Goal: Navigation & Orientation: Find specific page/section

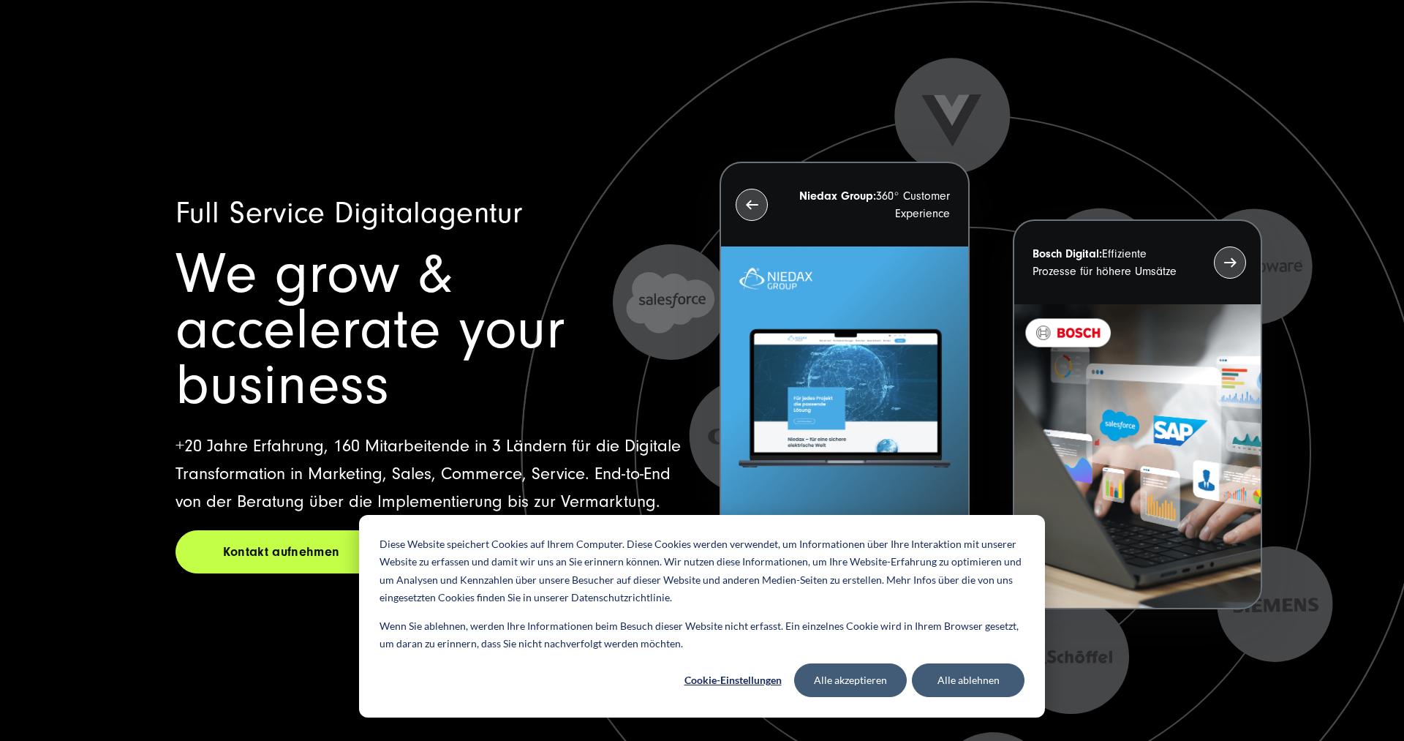
scroll to position [75, 0]
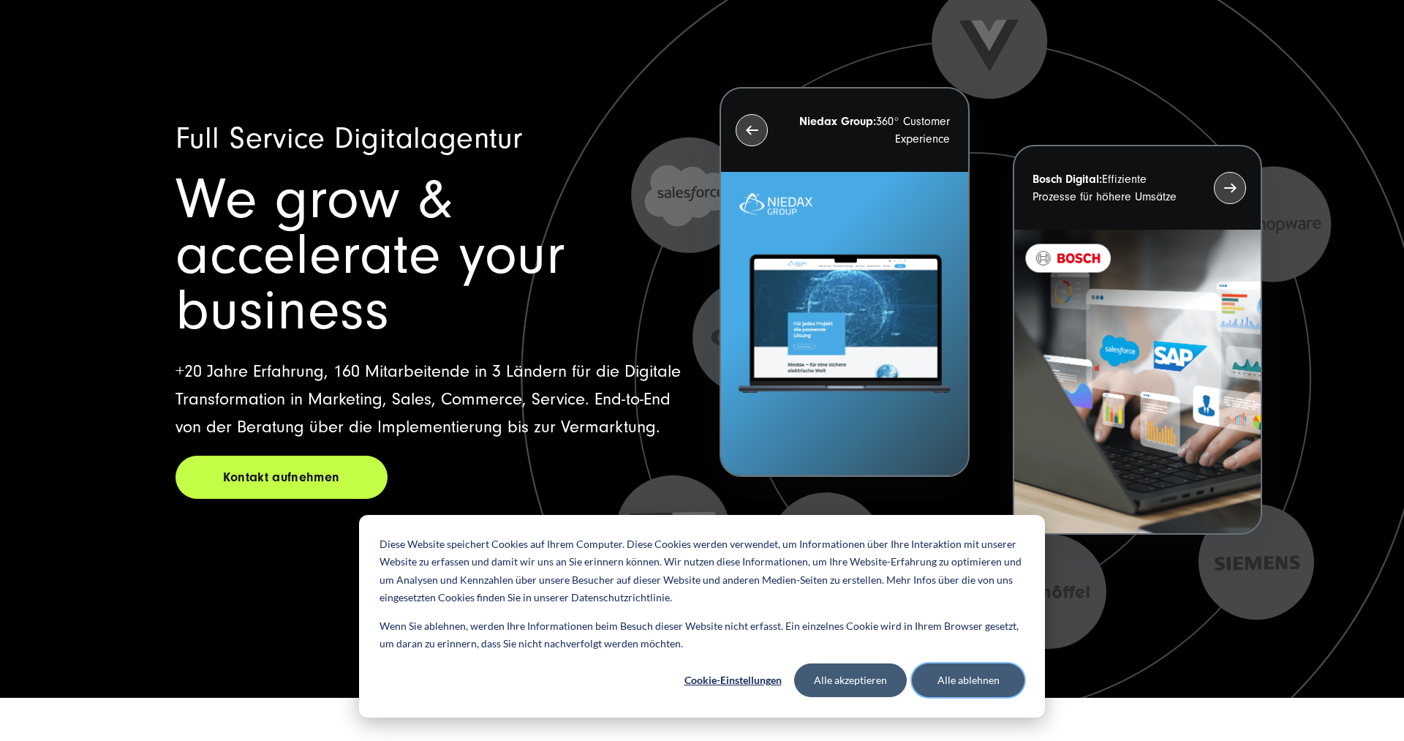
click at [950, 680] on button "Alle ablehnen" at bounding box center [968, 680] width 113 height 34
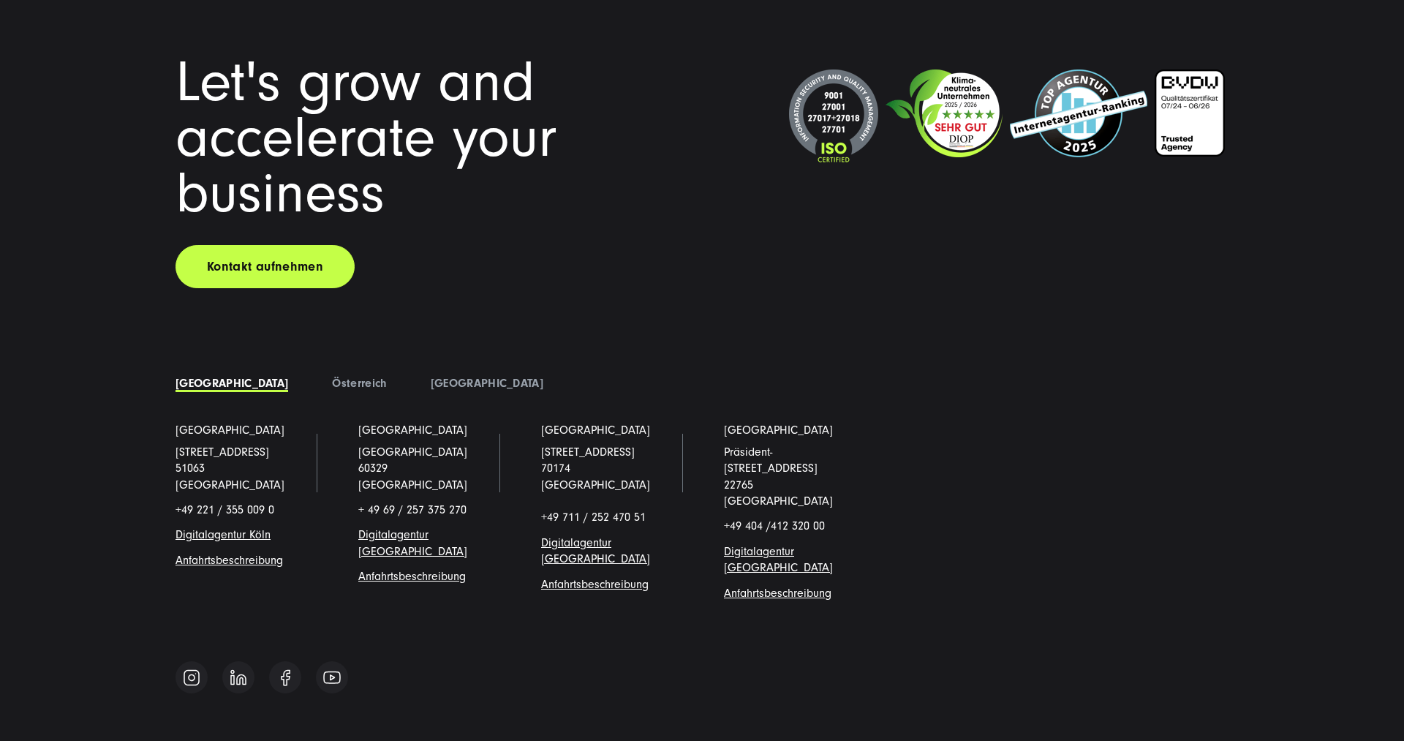
scroll to position [12914, 0]
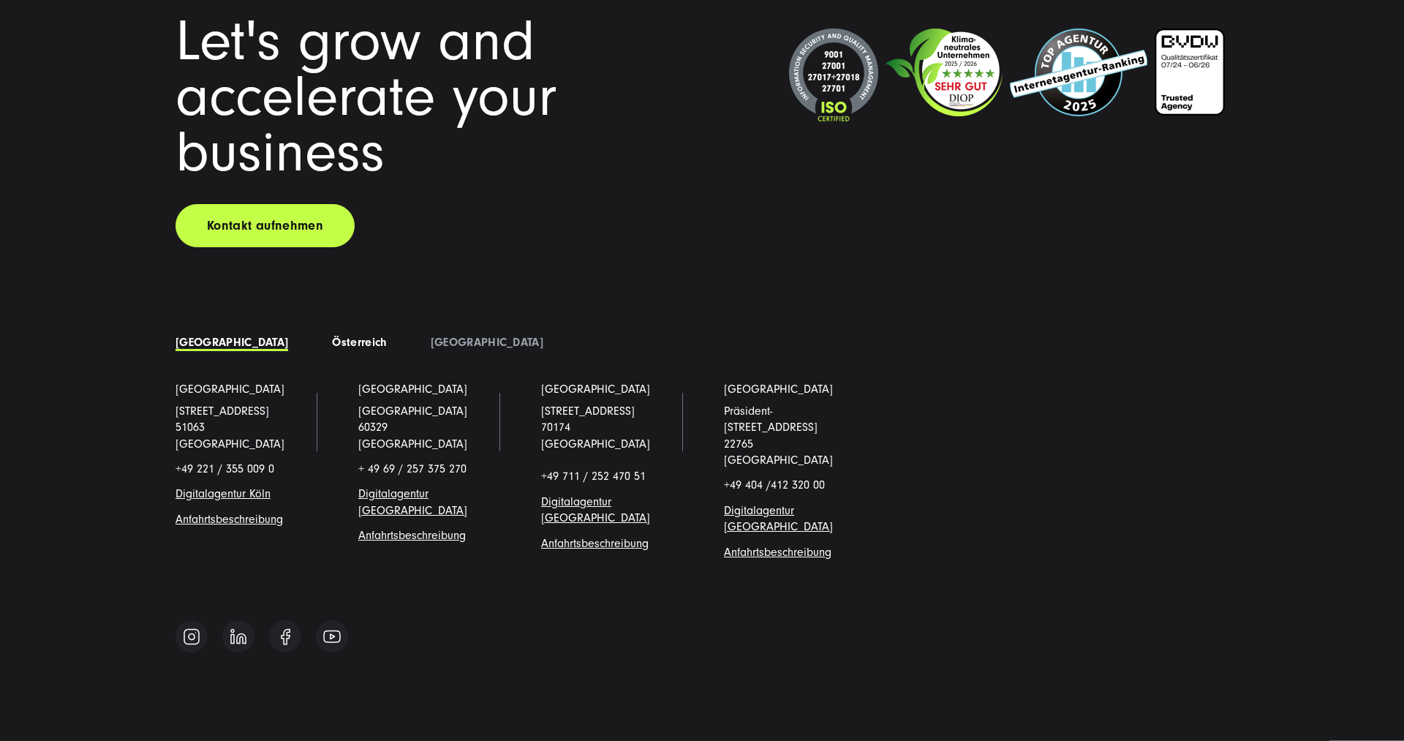
click at [332, 342] on link "Österreich" at bounding box center [359, 342] width 54 height 13
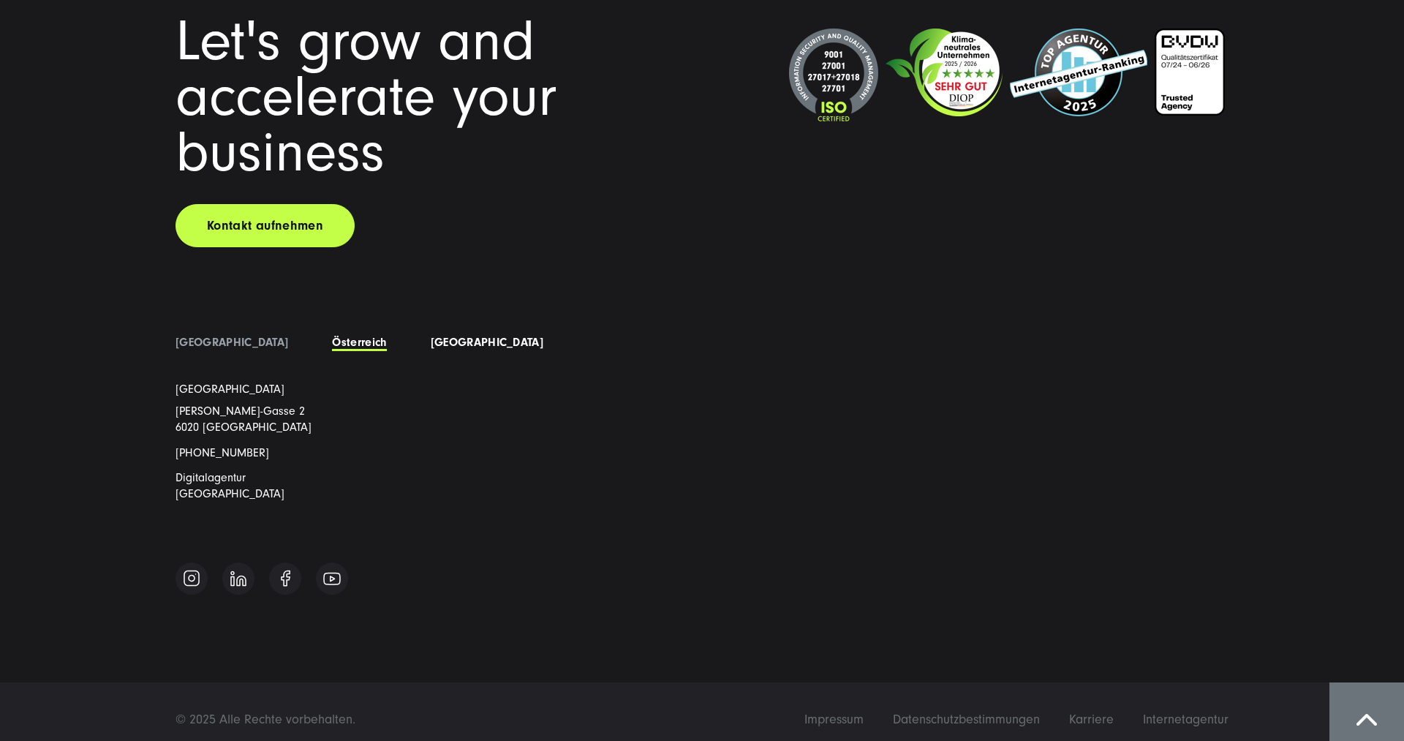
click at [431, 337] on link "[GEOGRAPHIC_DATA]" at bounding box center [487, 342] width 113 height 13
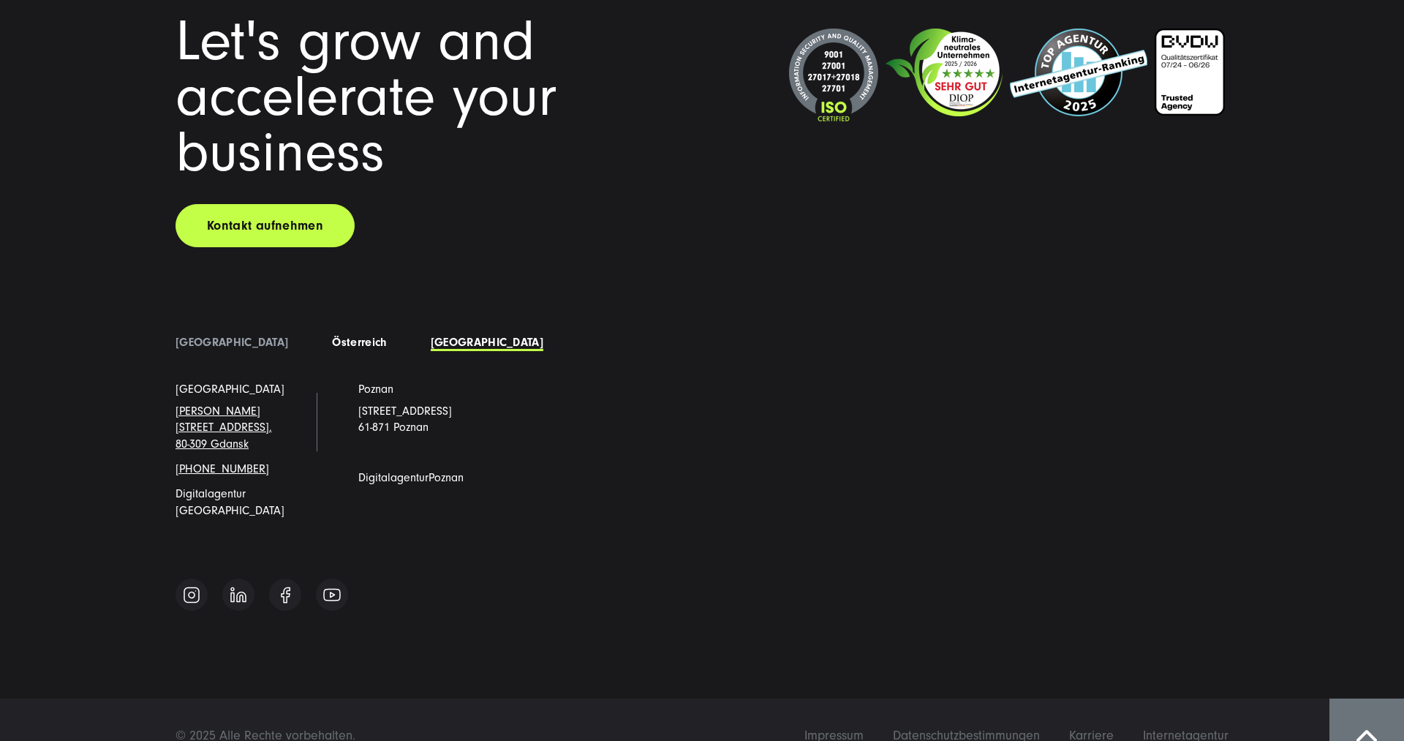
click at [332, 341] on link "Österreich" at bounding box center [359, 342] width 54 height 13
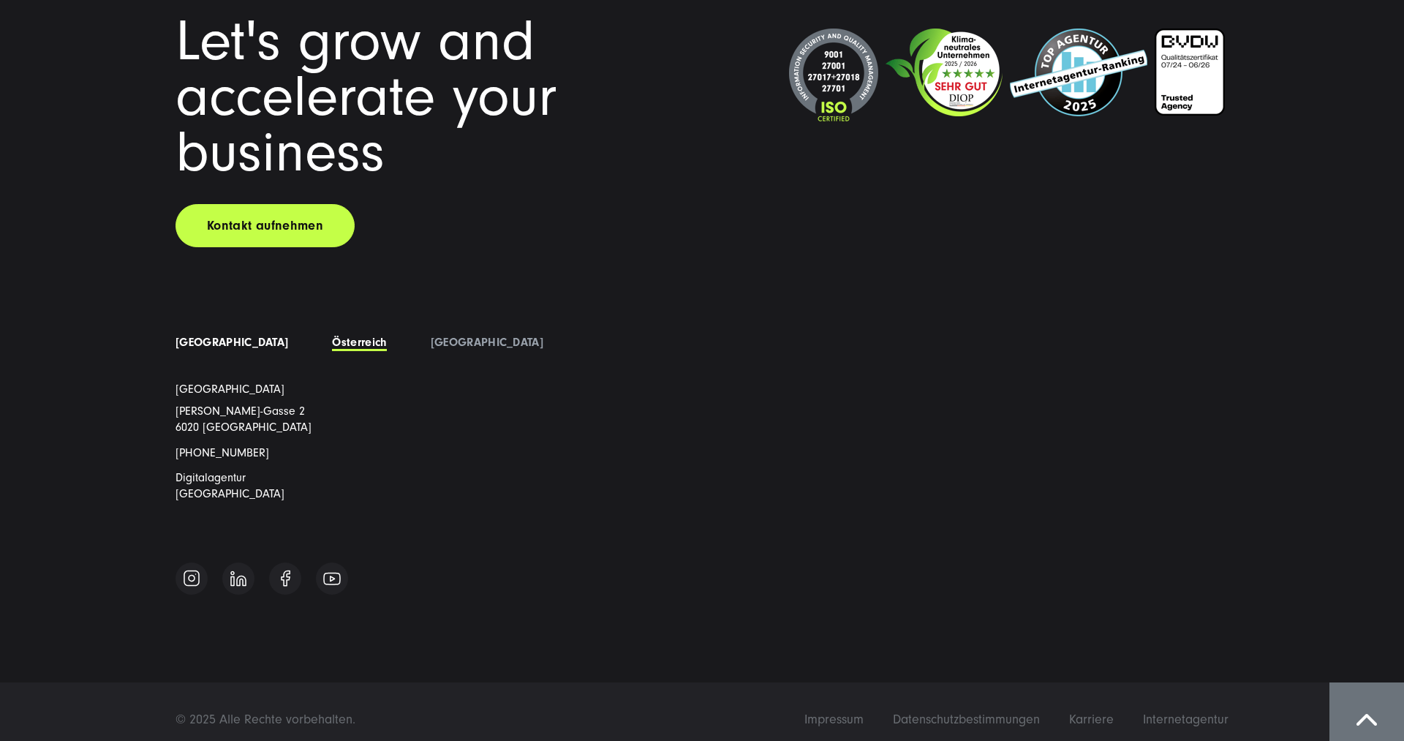
click at [238, 338] on link "[GEOGRAPHIC_DATA]" at bounding box center [231, 342] width 113 height 13
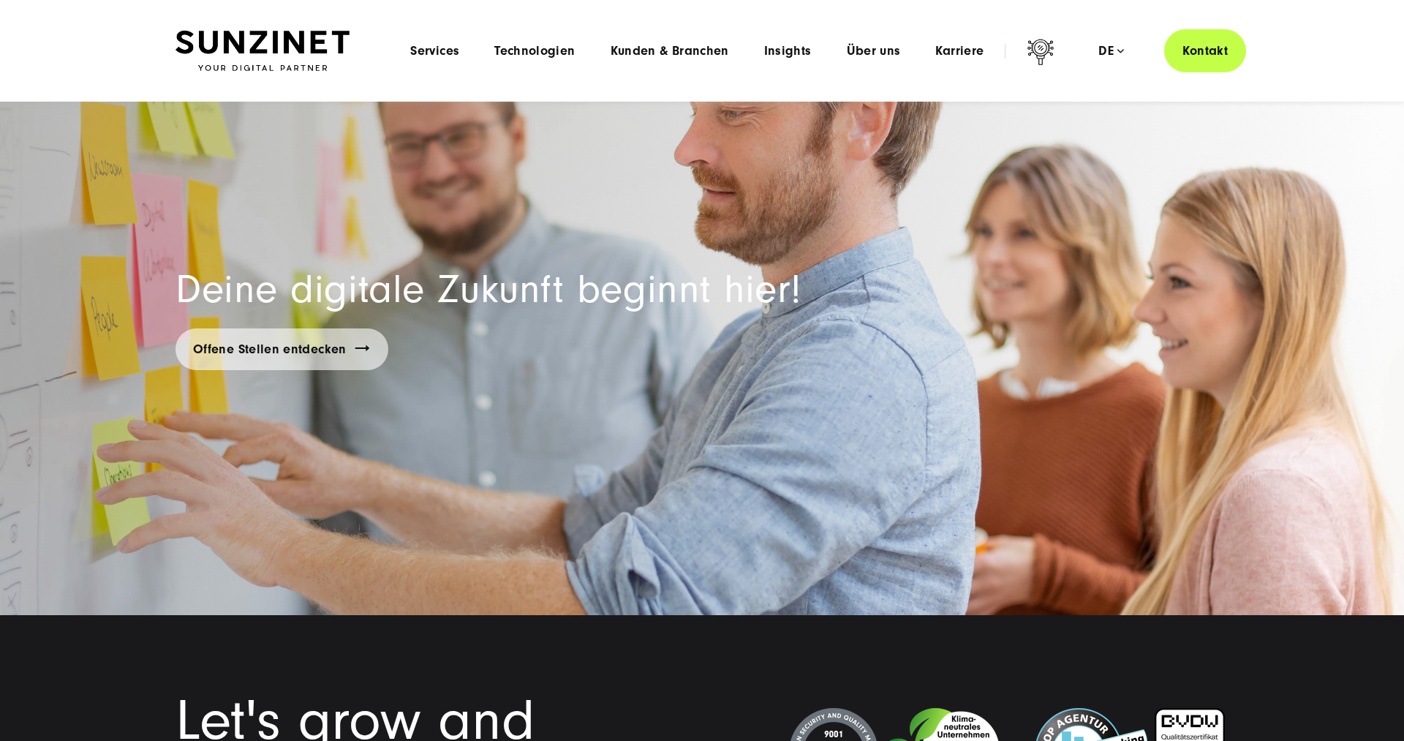
scroll to position [12210, 0]
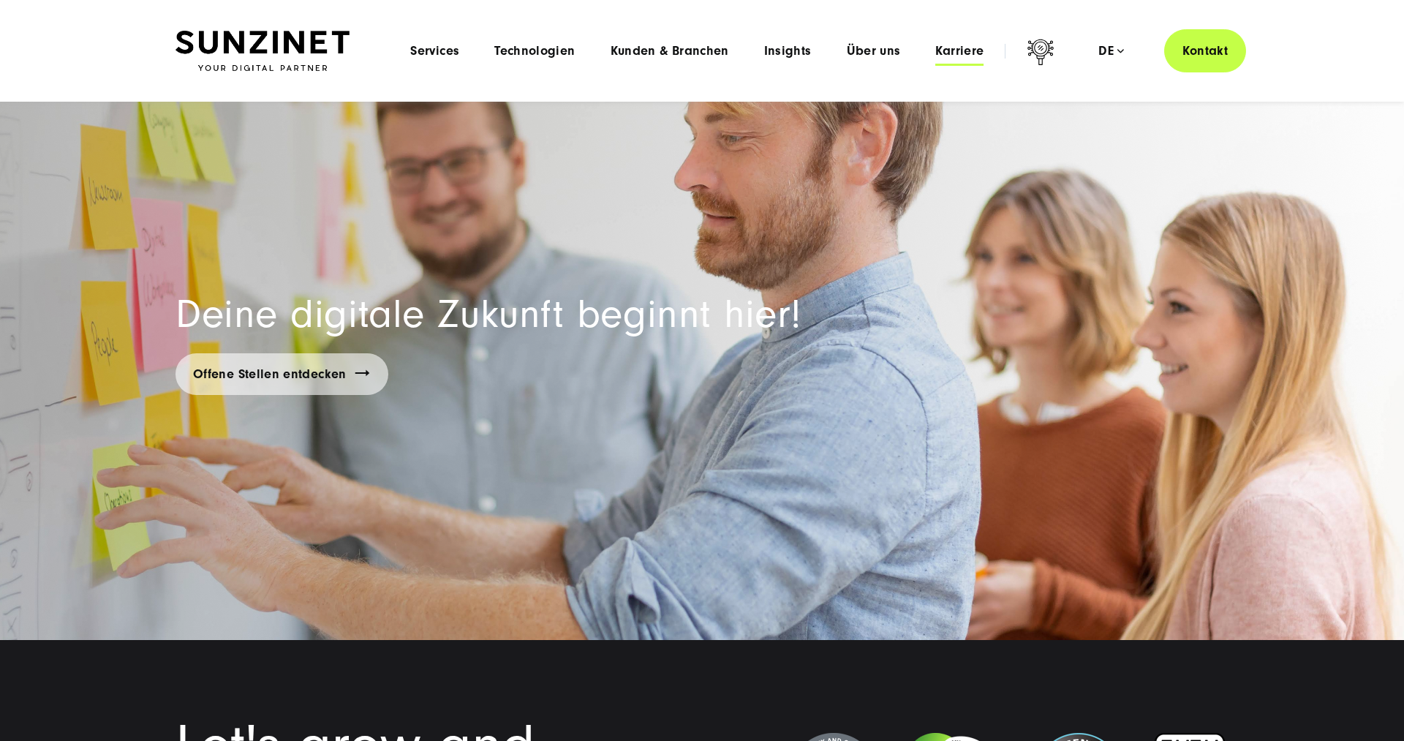
click at [965, 55] on span "Karriere" at bounding box center [959, 51] width 48 height 15
click at [863, 52] on span "Über uns" at bounding box center [874, 51] width 54 height 15
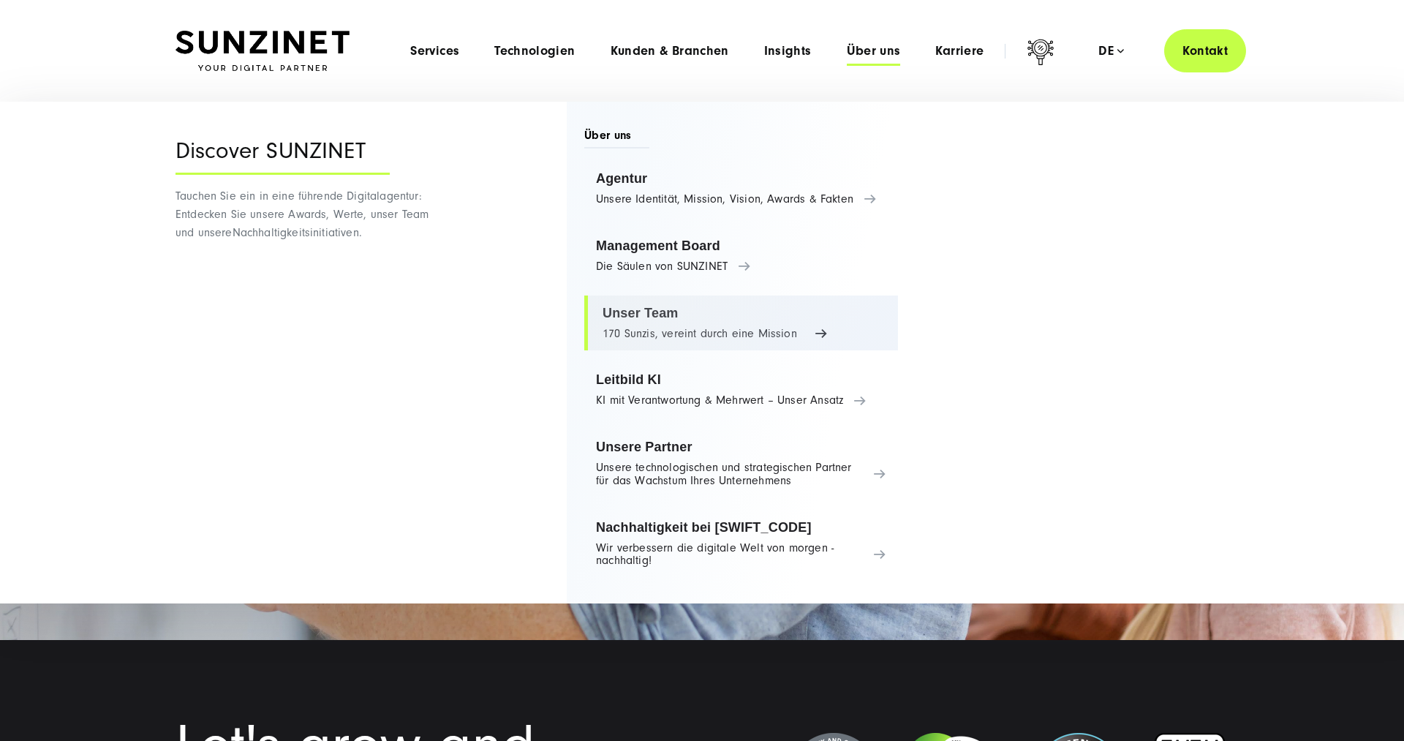
click at [668, 325] on link "Unser Team 170 Sunzis, vereint durch eine Mission" at bounding box center [741, 323] width 314 height 56
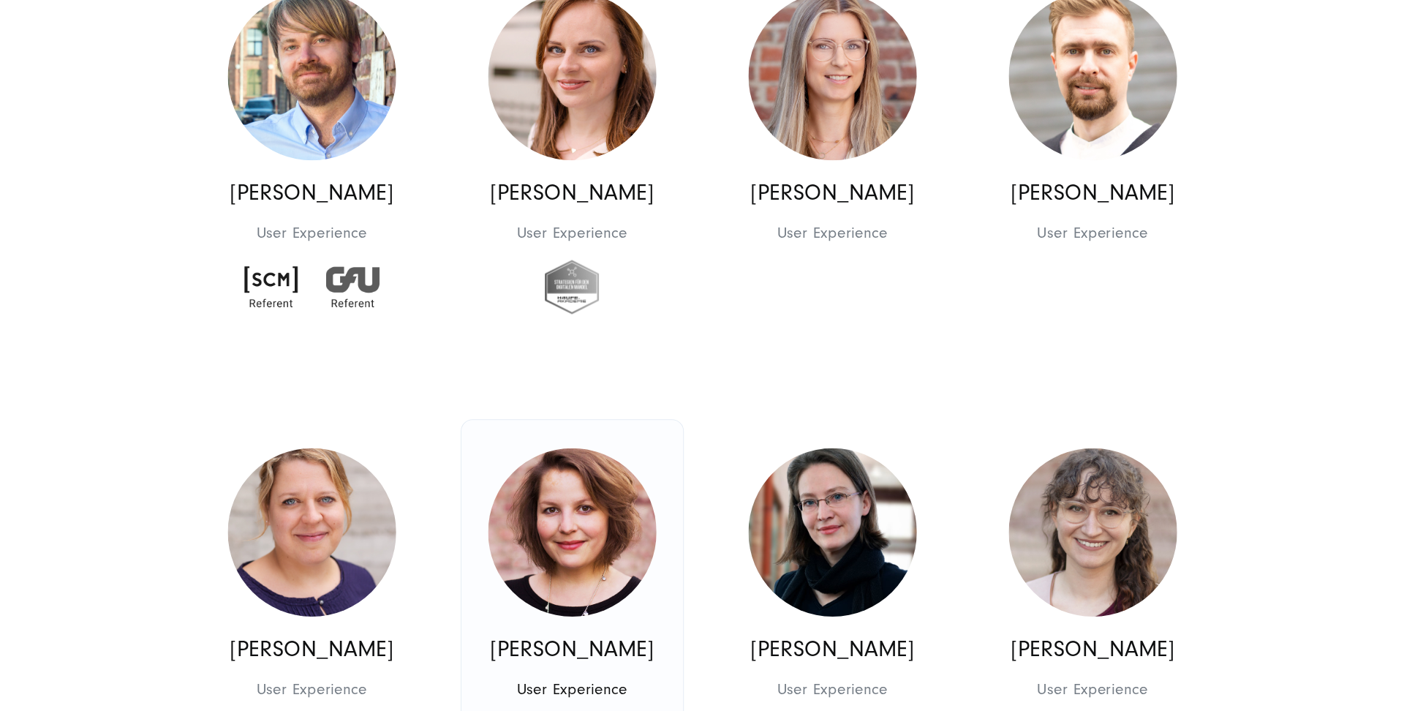
scroll to position [10218, 0]
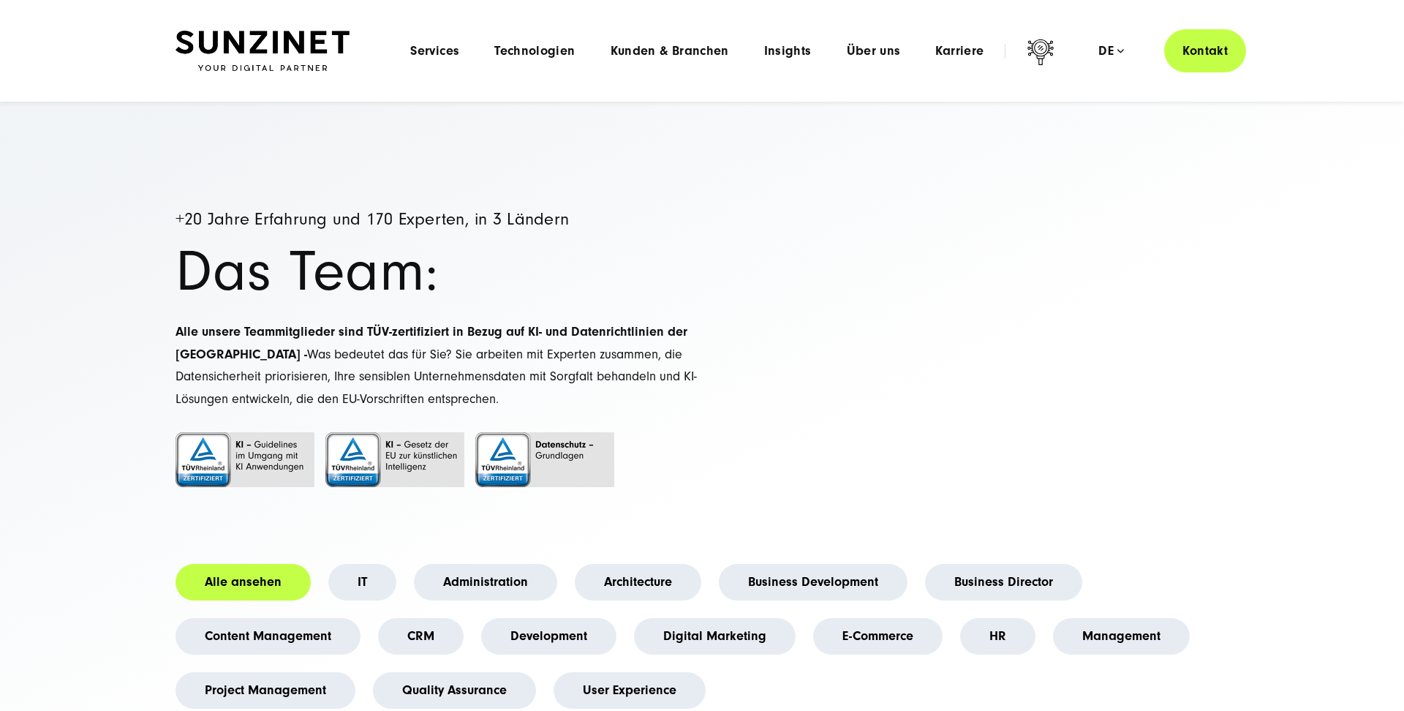
scroll to position [3654, 0]
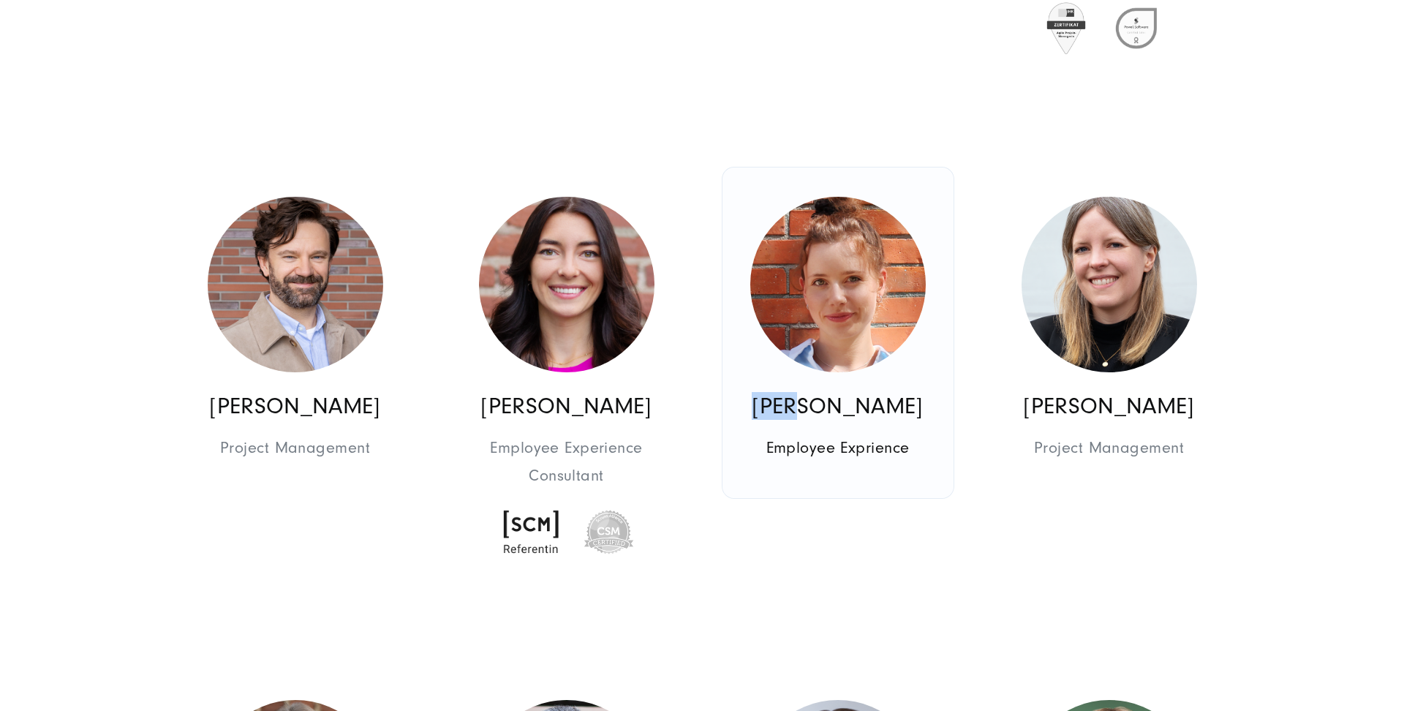
click at [883, 311] on img at bounding box center [837, 284] width 175 height 175
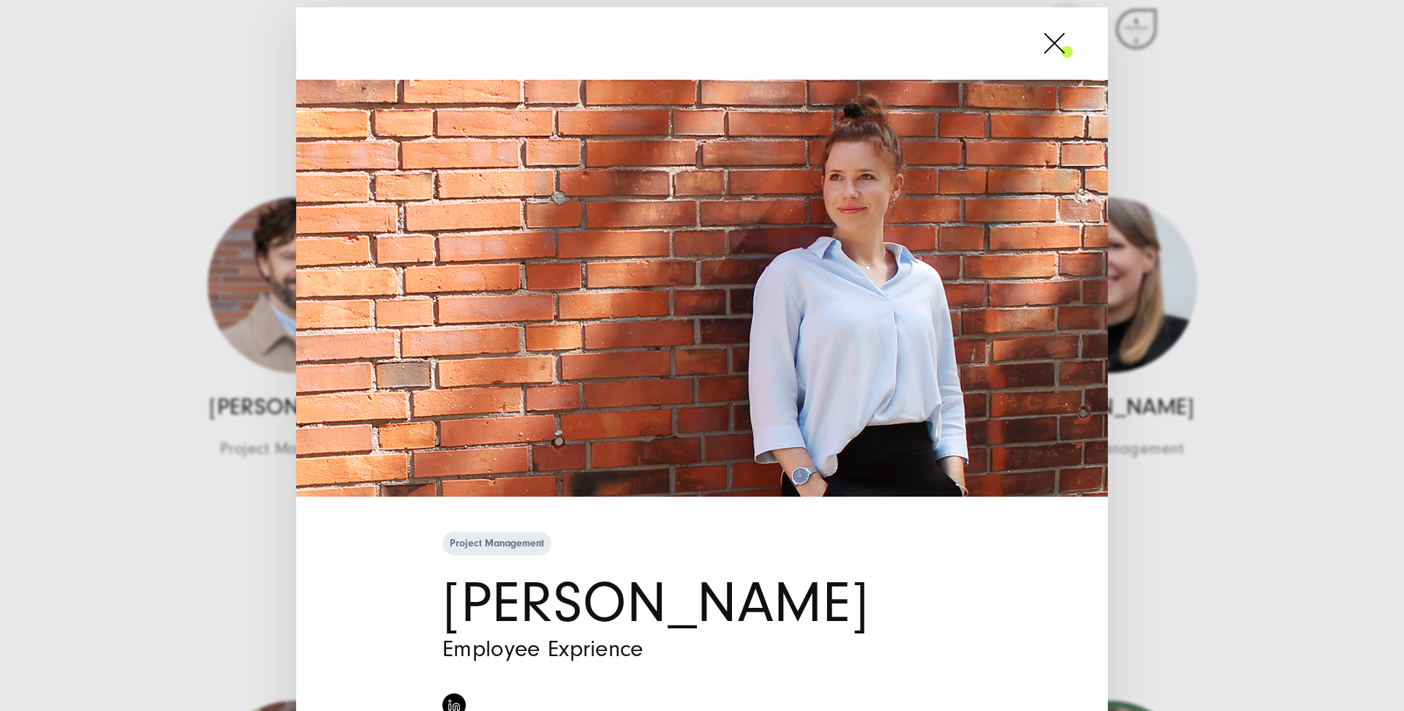
click at [1073, 57] on span at bounding box center [1073, 43] width 0 height 37
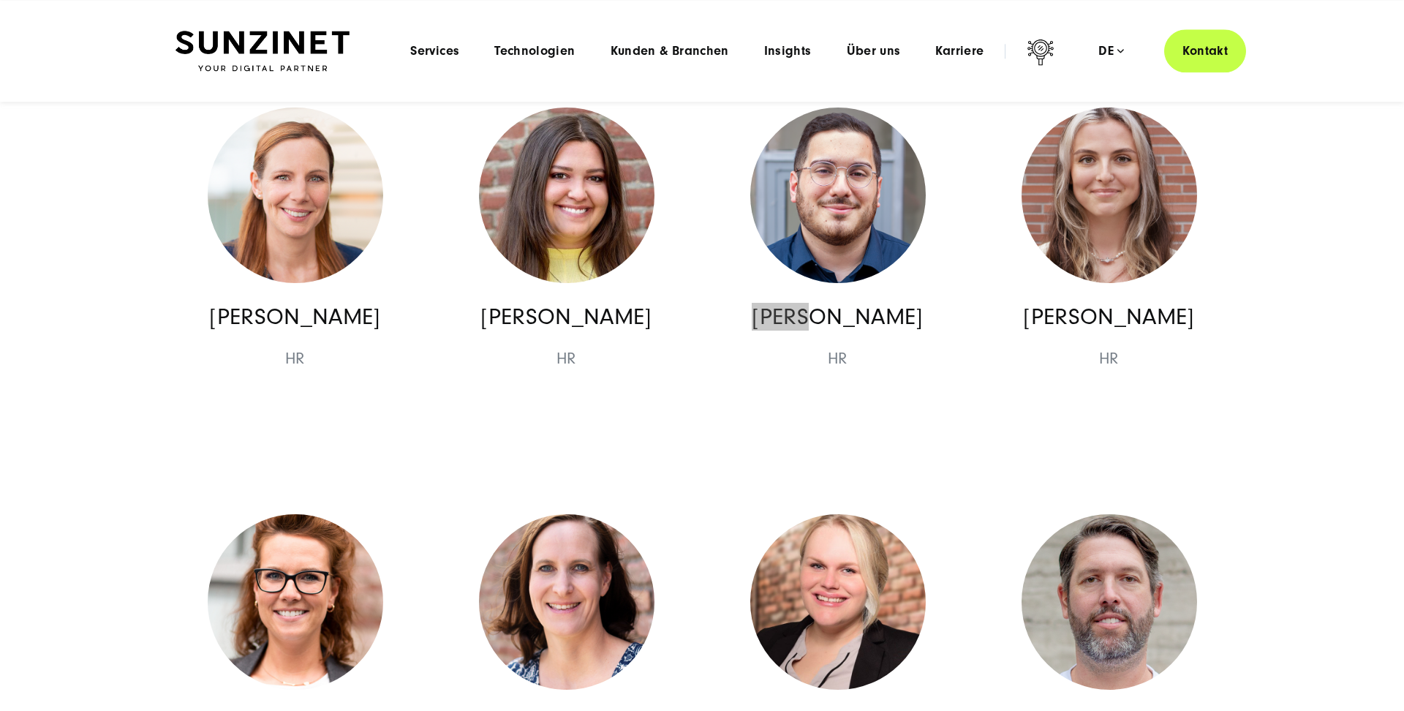
scroll to position [7346, 0]
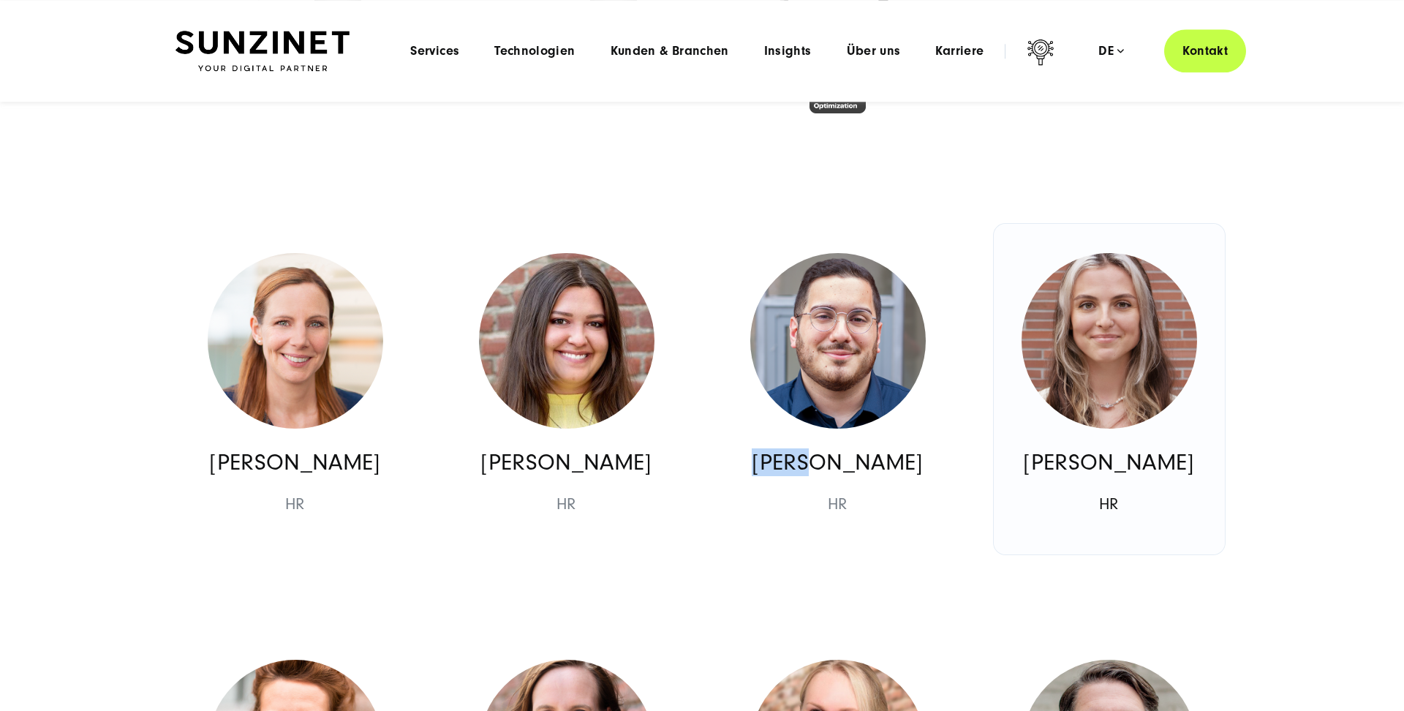
click at [1156, 302] on img at bounding box center [1109, 340] width 175 height 175
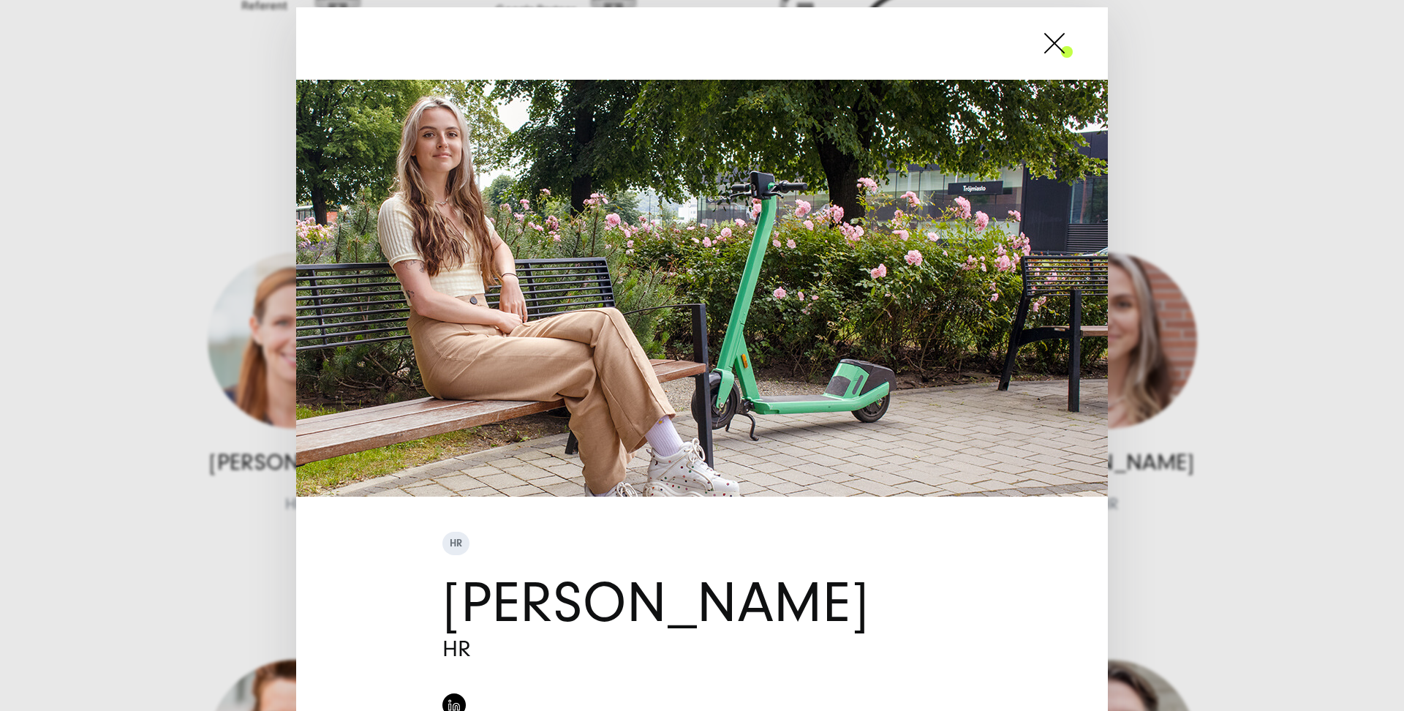
click at [1073, 49] on span at bounding box center [1073, 43] width 0 height 37
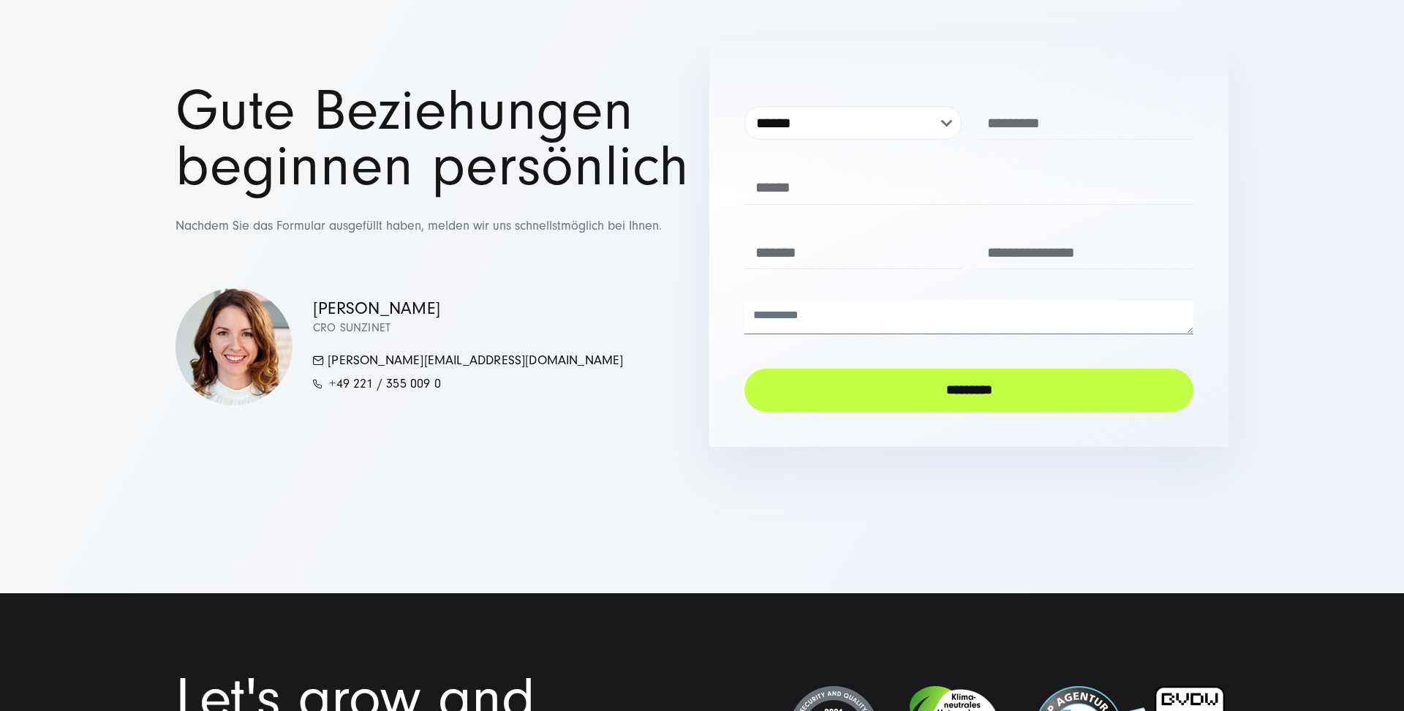
scroll to position [17639, 0]
